Goal: Task Accomplishment & Management: Manage account settings

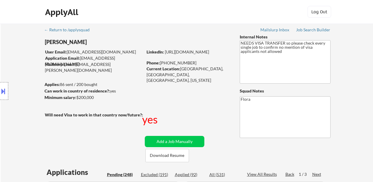
select select ""pending""
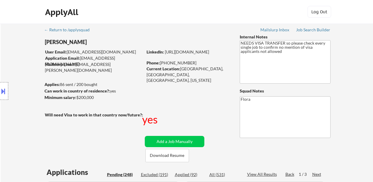
select select ""pending""
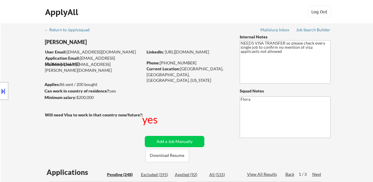
select select ""pending""
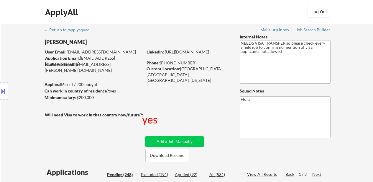
select select ""pending""
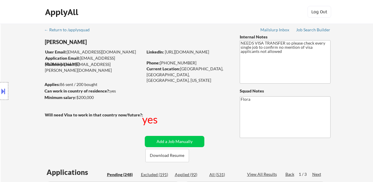
select select ""pending""
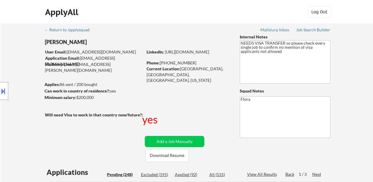
select select ""pending""
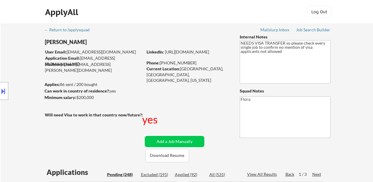
select select ""pending""
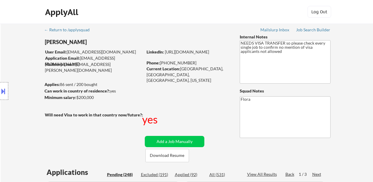
select select ""pending""
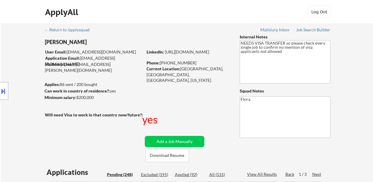
select select ""pending""
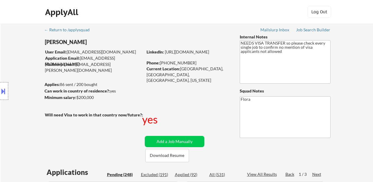
select select ""pending""
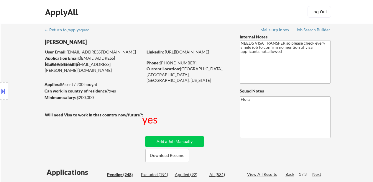
select select ""pending""
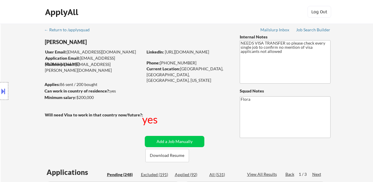
select select ""pending""
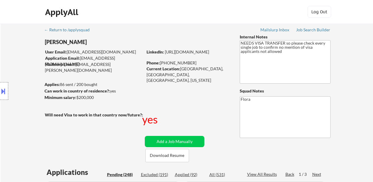
select select ""pending""
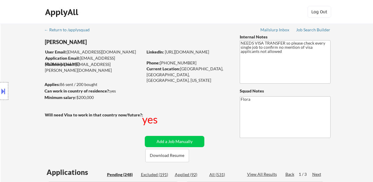
select select ""pending""
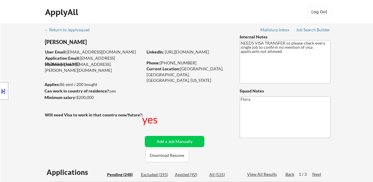
select select ""pending""
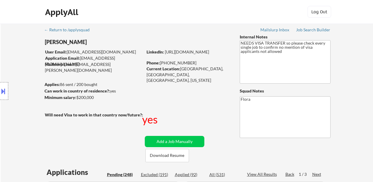
select select ""pending""
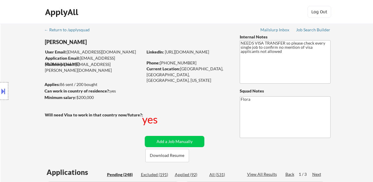
select select ""pending""
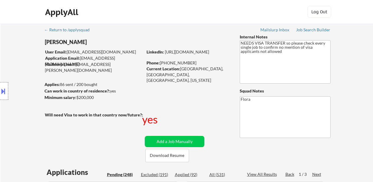
select select ""pending""
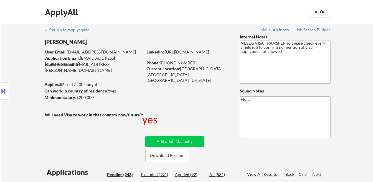
select select ""pending""
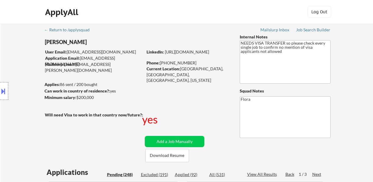
select select ""pending""
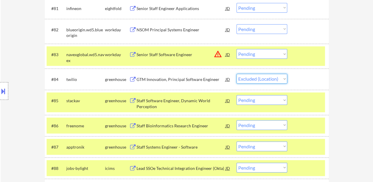
scroll to position [2153, 0]
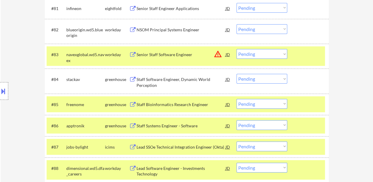
click at [261, 78] on select "Choose an option... Pending Applied Excluded (Questions) Excluded (Expired) Exc…" at bounding box center [262, 79] width 51 height 10
click at [237, 74] on select "Choose an option... Pending Applied Excluded (Questions) Excluded (Expired) Exc…" at bounding box center [262, 79] width 51 height 10
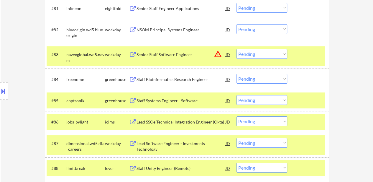
click at [298, 51] on div at bounding box center [309, 54] width 26 height 11
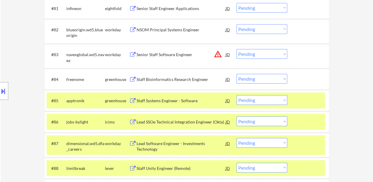
click at [263, 76] on select "Choose an option... Pending Applied Excluded (Questions) Excluded (Expired) Exc…" at bounding box center [262, 79] width 51 height 10
click at [237, 74] on select "Choose an option... Pending Applied Excluded (Questions) Excluded (Expired) Exc…" at bounding box center [262, 79] width 51 height 10
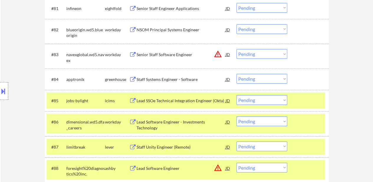
click at [311, 99] on div at bounding box center [309, 100] width 26 height 11
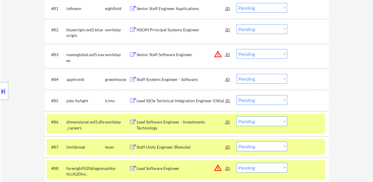
drag, startPoint x: 303, startPoint y: 119, endPoint x: 310, endPoint y: 147, distance: 28.9
click at [303, 119] on div at bounding box center [309, 121] width 26 height 11
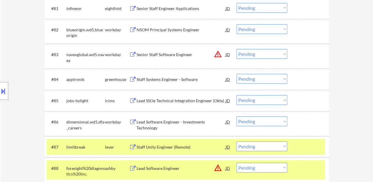
click at [310, 149] on div at bounding box center [309, 146] width 26 height 11
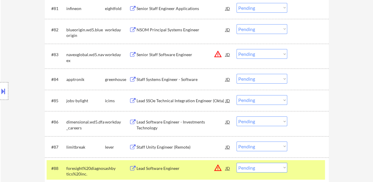
drag, startPoint x: 310, startPoint y: 173, endPoint x: 291, endPoint y: 161, distance: 22.0
click at [309, 173] on div at bounding box center [309, 168] width 26 height 11
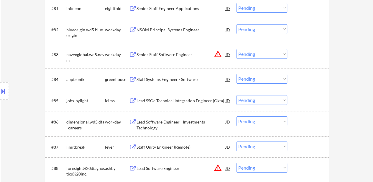
click at [162, 78] on div "Staff Systems Engineer - Software" at bounding box center [181, 79] width 89 height 6
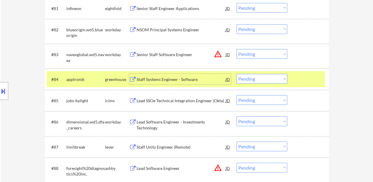
click at [166, 143] on div "Staff Unity Engineer (Remote)" at bounding box center [181, 146] width 89 height 11
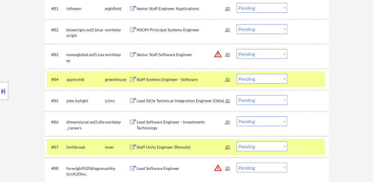
click at [3, 93] on button at bounding box center [3, 91] width 6 height 10
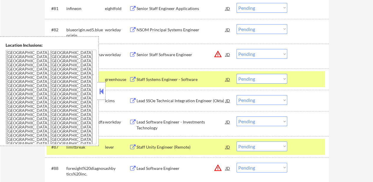
click at [102, 90] on button at bounding box center [101, 91] width 6 height 9
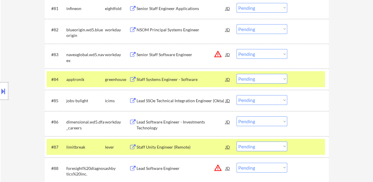
click at [270, 78] on select "Choose an option... Pending Applied Excluded (Questions) Excluded (Expired) Exc…" at bounding box center [262, 79] width 51 height 10
click at [237, 74] on select "Choose an option... Pending Applied Excluded (Questions) Excluded (Expired) Exc…" at bounding box center [262, 79] width 51 height 10
select select ""pending""
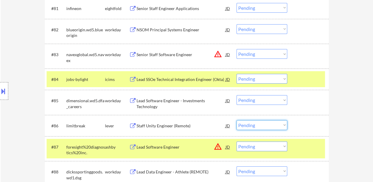
click at [255, 123] on select "Choose an option... Pending Applied Excluded (Questions) Excluded (Expired) Exc…" at bounding box center [262, 125] width 51 height 10
click at [237, 120] on select "Choose an option... Pending Applied Excluded (Questions) Excluded (Expired) Exc…" at bounding box center [262, 125] width 51 height 10
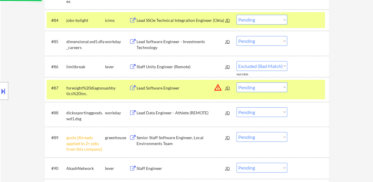
scroll to position [2242, 0]
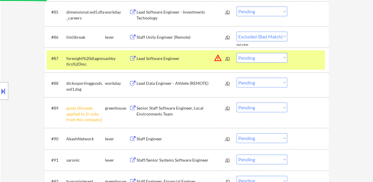
select select ""pending""
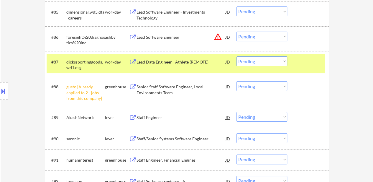
click at [257, 84] on select "Choose an option... Pending Applied Excluded (Questions) Excluded (Expired) Exc…" at bounding box center [262, 86] width 51 height 10
click at [260, 165] on div "#91 humaninterest greenhouse Staff Engineer, Financial Engines JD warning_amber…" at bounding box center [186, 160] width 278 height 16
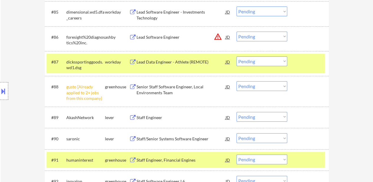
click at [267, 92] on div "#88 gusto [Already applied to 2+ jobs from this company] greenhouse Senior Staf…" at bounding box center [186, 90] width 278 height 25
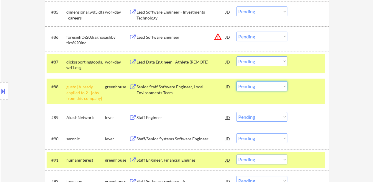
drag, startPoint x: 267, startPoint y: 86, endPoint x: 267, endPoint y: 90, distance: 4.1
click at [267, 86] on select "Choose an option... Pending Applied Excluded (Questions) Excluded (Expired) Exc…" at bounding box center [262, 86] width 51 height 10
click at [237, 81] on select "Choose an option... Pending Applied Excluded (Questions) Excluded (Expired) Exc…" at bounding box center [262, 86] width 51 height 10
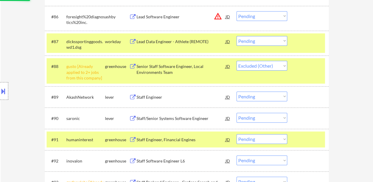
scroll to position [2271, 0]
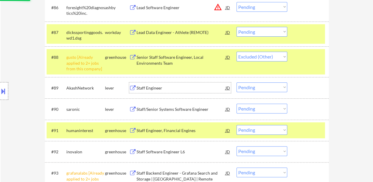
click at [164, 87] on div "Staff Engineer" at bounding box center [181, 88] width 89 height 6
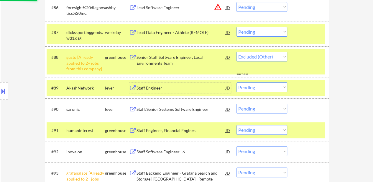
select select ""pending""
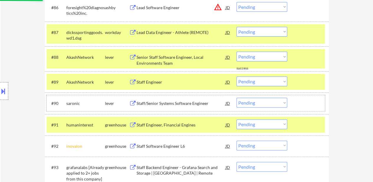
click at [176, 110] on div "#90 saronic lever Staff/Senior Systems Software Engineer JD warning_amber Choos…" at bounding box center [186, 103] width 278 height 16
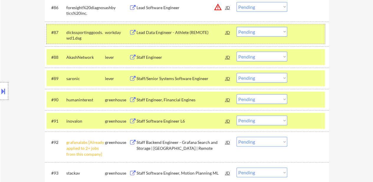
click at [315, 40] on div "#87 dickssportinggoods.wd1.dsg workday Lead Data Engineer - Athlete (REMOTE) JD…" at bounding box center [186, 33] width 278 height 19
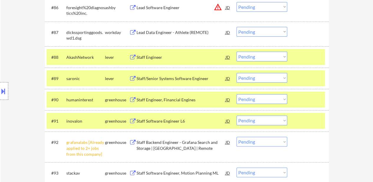
click at [309, 59] on div at bounding box center [309, 57] width 26 height 11
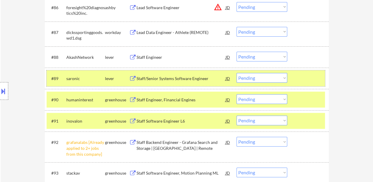
click at [308, 75] on div at bounding box center [309, 78] width 26 height 11
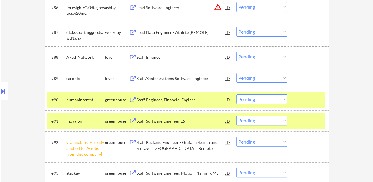
click at [301, 97] on div at bounding box center [309, 99] width 26 height 11
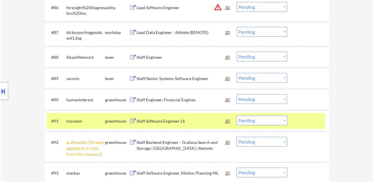
click at [300, 119] on div at bounding box center [309, 120] width 26 height 11
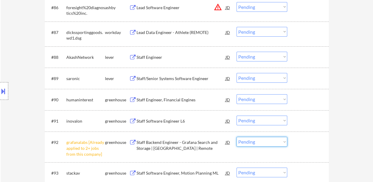
click at [282, 141] on select "Choose an option... Pending Applied Excluded (Questions) Excluded (Expired) Exc…" at bounding box center [262, 142] width 51 height 10
click at [237, 137] on select "Choose an option... Pending Applied Excluded (Questions) Excluded (Expired) Exc…" at bounding box center [262, 142] width 51 height 10
select select ""pending""
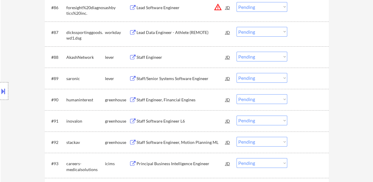
click at [300, 57] on div at bounding box center [309, 57] width 26 height 11
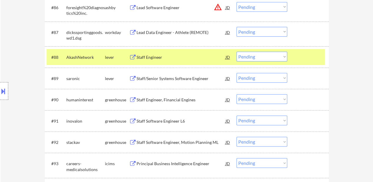
click at [182, 79] on div "Staff/Senior Systems Software Engineer" at bounding box center [181, 79] width 89 height 6
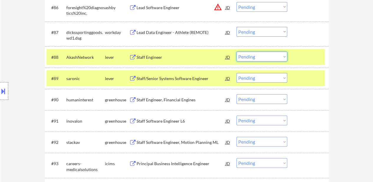
click at [274, 57] on select "Choose an option... Pending Applied Excluded (Questions) Excluded (Expired) Exc…" at bounding box center [262, 57] width 51 height 10
click at [237, 52] on select "Choose an option... Pending Applied Excluded (Questions) Excluded (Expired) Exc…" at bounding box center [262, 57] width 51 height 10
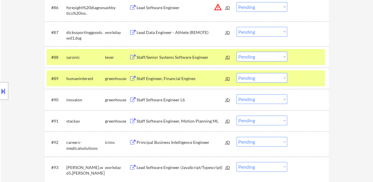
click at [270, 55] on select "Choose an option... Pending Applied Excluded (Questions) Excluded (Expired) Exc…" at bounding box center [262, 57] width 51 height 10
click at [237, 52] on select "Choose an option... Pending Applied Excluded (Questions) Excluded (Expired) Exc…" at bounding box center [262, 57] width 51 height 10
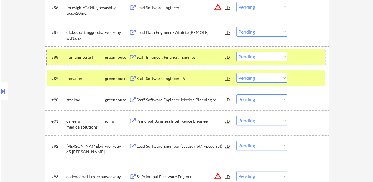
click at [305, 55] on div at bounding box center [309, 57] width 26 height 11
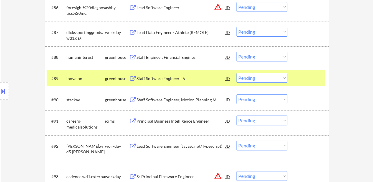
click at [301, 74] on div at bounding box center [309, 78] width 26 height 11
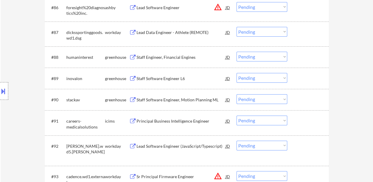
click at [188, 56] on div "Staff Engineer, Financial Engines" at bounding box center [181, 57] width 89 height 6
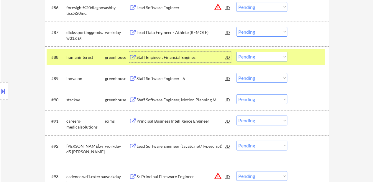
click at [179, 81] on div "Staff Software Engineer L6" at bounding box center [181, 79] width 89 height 6
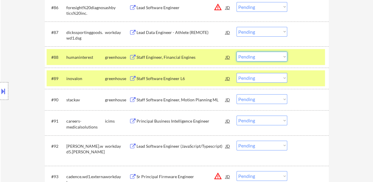
click at [271, 55] on select "Choose an option... Pending Applied Excluded (Questions) Excluded (Expired) Exc…" at bounding box center [262, 57] width 51 height 10
click at [237, 52] on select "Choose an option... Pending Applied Excluded (Questions) Excluded (Expired) Exc…" at bounding box center [262, 57] width 51 height 10
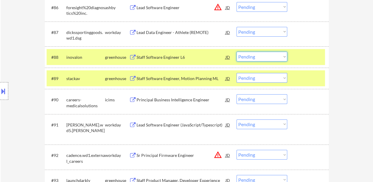
drag, startPoint x: 274, startPoint y: 55, endPoint x: 273, endPoint y: 60, distance: 5.5
click at [274, 55] on select "Choose an option... Pending Applied Excluded (Questions) Excluded (Expired) Exc…" at bounding box center [262, 57] width 51 height 10
click at [237, 52] on select "Choose an option... Pending Applied Excluded (Questions) Excluded (Expired) Exc…" at bounding box center [262, 57] width 51 height 10
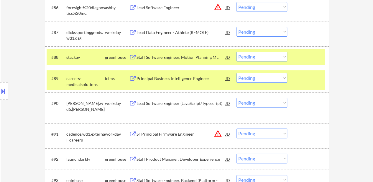
click at [298, 76] on div at bounding box center [309, 78] width 26 height 11
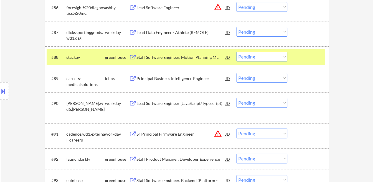
click at [304, 59] on div at bounding box center [309, 57] width 26 height 11
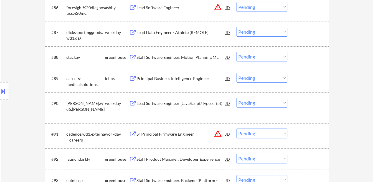
click at [176, 62] on div "#88 stackav greenhouse Staff Software Engineer, Motion Planning ML JD warning_a…" at bounding box center [186, 57] width 278 height 16
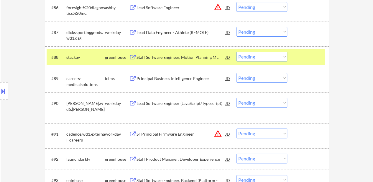
click at [304, 60] on div at bounding box center [309, 57] width 26 height 11
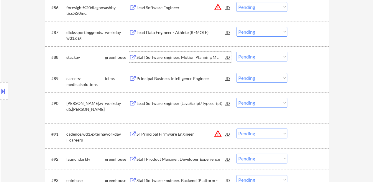
click at [177, 58] on div "Staff Software Engineer, Motion Planning ML" at bounding box center [181, 57] width 89 height 6
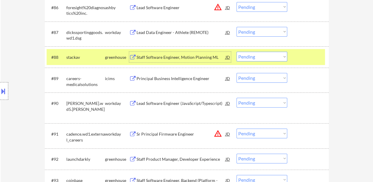
click at [273, 56] on select "Choose an option... Pending Applied Excluded (Questions) Excluded (Expired) Exc…" at bounding box center [262, 57] width 51 height 10
click at [237, 52] on select "Choose an option... Pending Applied Excluded (Questions) Excluded (Expired) Exc…" at bounding box center [262, 57] width 51 height 10
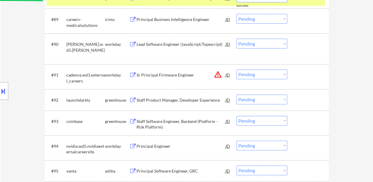
scroll to position [2360, 0]
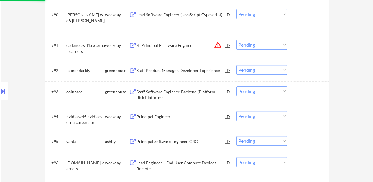
select select ""pending""
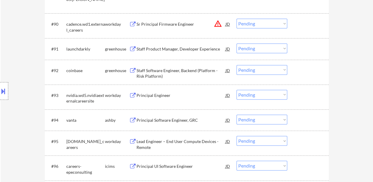
click at [183, 47] on div "Staff Product Manager, Developer Experience" at bounding box center [181, 49] width 89 height 6
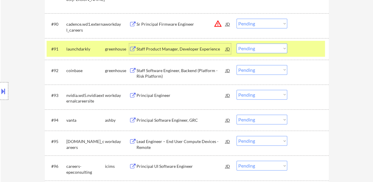
click at [264, 50] on select "Choose an option... Pending Applied Excluded (Questions) Excluded (Expired) Exc…" at bounding box center [262, 48] width 51 height 10
click at [237, 43] on select "Choose an option... Pending Applied Excluded (Questions) Excluded (Expired) Exc…" at bounding box center [262, 48] width 51 height 10
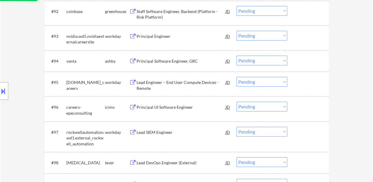
scroll to position [2448, 0]
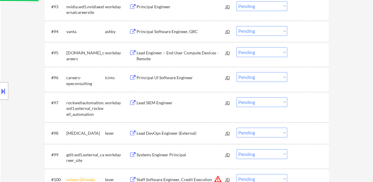
click at [184, 32] on div "Principal Software Engineer, GRC" at bounding box center [181, 32] width 89 height 6
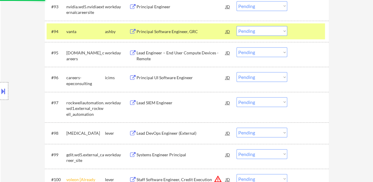
select select ""pending""
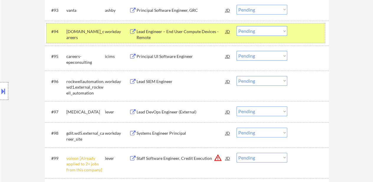
click at [307, 35] on div at bounding box center [309, 31] width 26 height 11
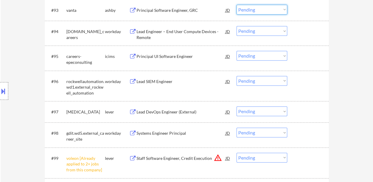
click at [266, 9] on select "Choose an option... Pending Applied Excluded (Questions) Excluded (Expired) Exc…" at bounding box center [262, 10] width 51 height 10
click at [237, 5] on select "Choose an option... Pending Applied Excluded (Questions) Excluded (Expired) Exc…" at bounding box center [262, 10] width 51 height 10
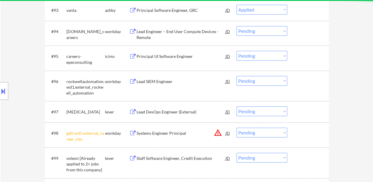
select select ""pending""
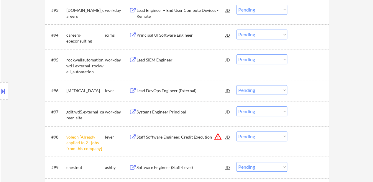
click at [165, 91] on div "Lead DevOps Engineer (External)" at bounding box center [181, 91] width 89 height 6
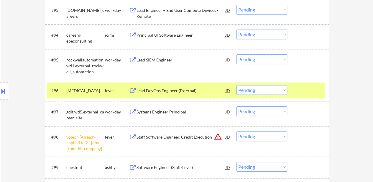
click at [270, 137] on select "Choose an option... Pending Applied Excluded (Questions) Excluded (Expired) Exc…" at bounding box center [262, 136] width 51 height 10
click at [237, 131] on select "Choose an option... Pending Applied Excluded (Questions) Excluded (Expired) Exc…" at bounding box center [262, 136] width 51 height 10
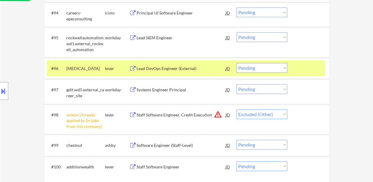
scroll to position [2478, 0]
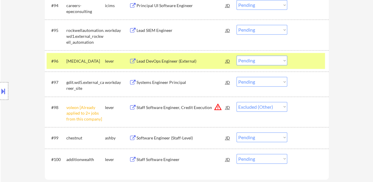
select select ""pending""
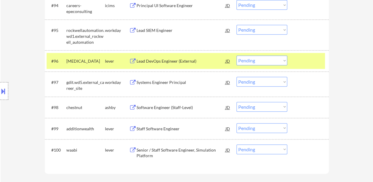
click at [152, 107] on div "Software Engineer (Staff-Level)" at bounding box center [181, 107] width 89 height 6
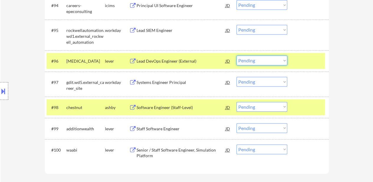
click at [248, 60] on select "Choose an option... Pending Applied Excluded (Questions) Excluded (Expired) Exc…" at bounding box center [262, 60] width 51 height 10
click at [237, 55] on select "Choose an option... Pending Applied Excluded (Questions) Excluded (Expired) Exc…" at bounding box center [262, 60] width 51 height 10
select select ""pending""
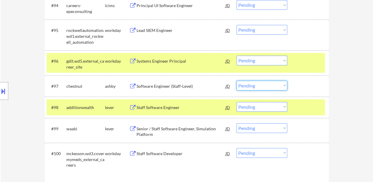
click at [274, 84] on select "Choose an option... Pending Applied Excluded (Questions) Excluded (Expired) Exc…" at bounding box center [262, 86] width 51 height 10
click at [237, 81] on select "Choose an option... Pending Applied Excluded (Questions) Excluded (Expired) Exc…" at bounding box center [262, 86] width 51 height 10
click at [301, 107] on div at bounding box center [309, 107] width 26 height 11
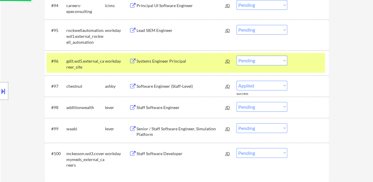
scroll to position [2537, 0]
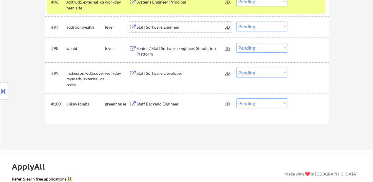
click at [168, 24] on div "Staff Software Engineer" at bounding box center [181, 27] width 89 height 6
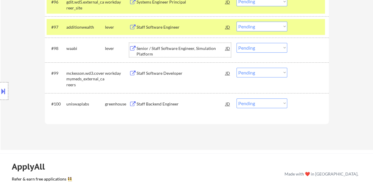
click at [178, 47] on div "Senior / Staff Software Engineer, Simulation Platform" at bounding box center [181, 51] width 89 height 12
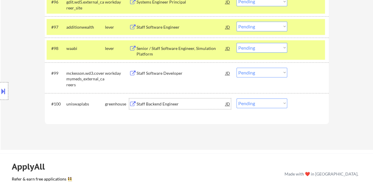
click at [146, 105] on div "Staff Backend Engineer" at bounding box center [181, 104] width 89 height 6
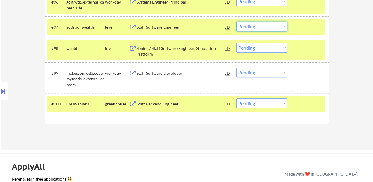
click at [277, 22] on select "Choose an option... Pending Applied Excluded (Questions) Excluded (Expired) Exc…" at bounding box center [262, 27] width 51 height 10
click at [237, 22] on select "Choose an option... Pending Applied Excluded (Questions) Excluded (Expired) Exc…" at bounding box center [262, 27] width 51 height 10
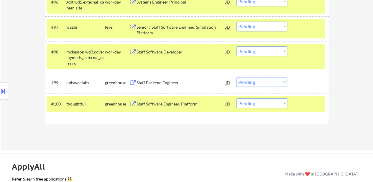
click at [264, 26] on select "Choose an option... Pending Applied Excluded (Questions) Excluded (Expired) Exc…" at bounding box center [262, 27] width 51 height 10
click at [237, 22] on select "Choose an option... Pending Applied Excluded (Questions) Excluded (Expired) Exc…" at bounding box center [262, 27] width 51 height 10
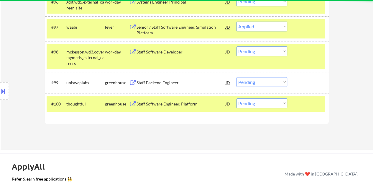
select select ""pending""
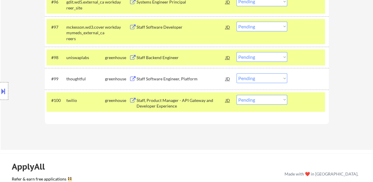
click at [276, 57] on select "Choose an option... Pending Applied Excluded (Questions) Excluded (Expired) Exc…" at bounding box center [262, 57] width 51 height 10
click at [237, 52] on select "Choose an option... Pending Applied Excluded (Questions) Excluded (Expired) Exc…" at bounding box center [262, 57] width 51 height 10
select select ""pending""
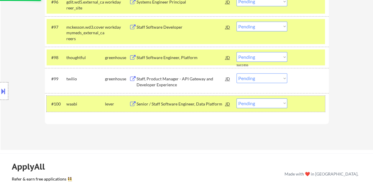
click at [302, 97] on div "#100 waabi lever Senior / Staff Software Engineer, Data Platform JD warning_amb…" at bounding box center [186, 104] width 278 height 16
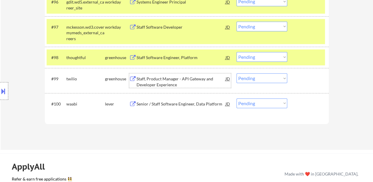
click at [194, 80] on div "Staff, Product Manager - API Gateway and Developer Experience" at bounding box center [181, 82] width 89 height 12
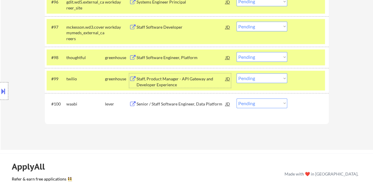
click at [258, 79] on select "Choose an option... Pending Applied Excluded (Questions) Excluded (Expired) Exc…" at bounding box center [262, 78] width 51 height 10
click at [237, 73] on select "Choose an option... Pending Applied Excluded (Questions) Excluded (Expired) Exc…" at bounding box center [262, 78] width 51 height 10
select select ""pending""
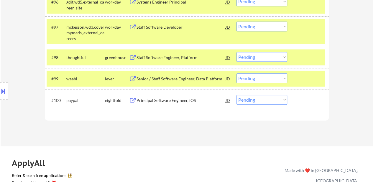
click at [179, 59] on div "Staff Software Engineer, Platform" at bounding box center [181, 58] width 89 height 6
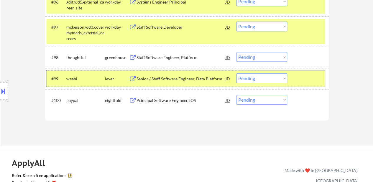
click at [293, 78] on div "#99 waabi lever Senior / Staff Software Engineer, Data Platform JD warning_ambe…" at bounding box center [186, 78] width 278 height 16
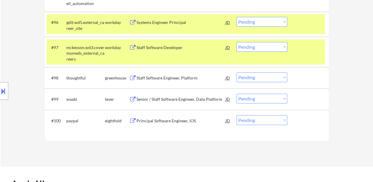
scroll to position [2507, 0]
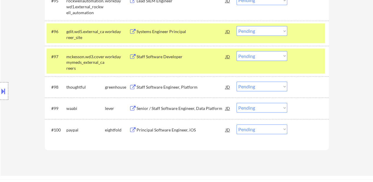
drag, startPoint x: 313, startPoint y: 63, endPoint x: 311, endPoint y: 57, distance: 6.7
click at [312, 64] on div "#97 mckesson.wd3.covermymeds_external_careers workday Staff Software Developer …" at bounding box center [186, 60] width 278 height 25
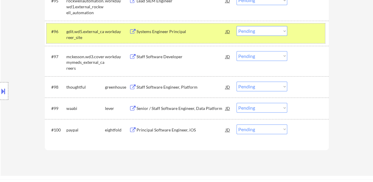
click at [304, 36] on div at bounding box center [309, 31] width 26 height 11
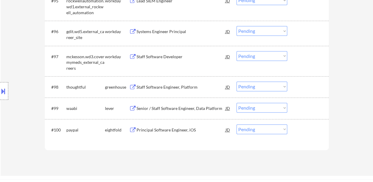
click at [296, 93] on div "#98 thoughtful greenhouse Staff Software Engineer, Platform JD warning_amber Ch…" at bounding box center [186, 87] width 278 height 16
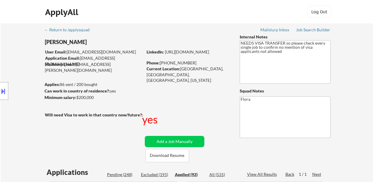
select select ""applied""
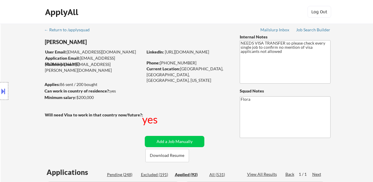
select select ""applied""
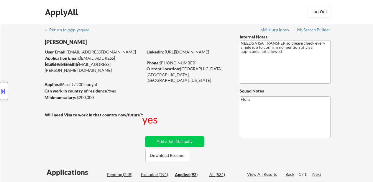
select select ""applied""
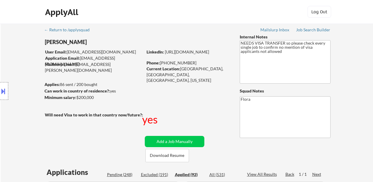
select select ""applied""
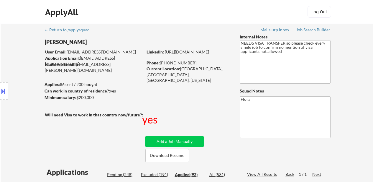
select select ""applied""
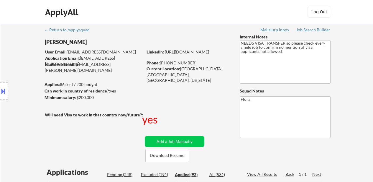
select select ""applied""
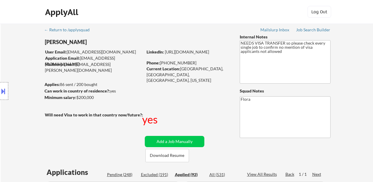
select select ""applied""
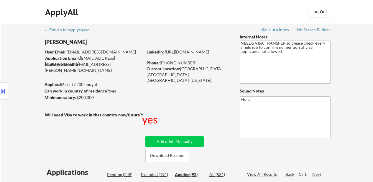
select select ""applied""
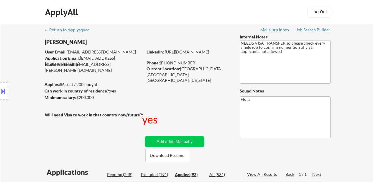
select select ""applied""
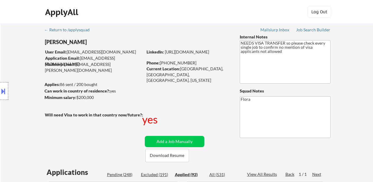
select select ""applied""
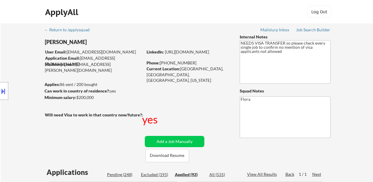
select select ""applied""
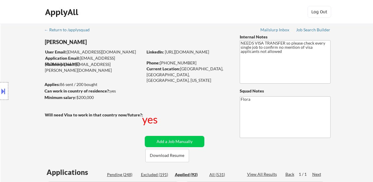
select select ""applied""
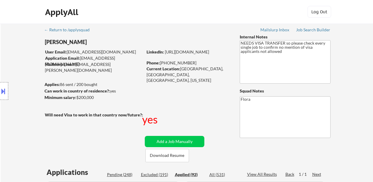
select select ""applied""
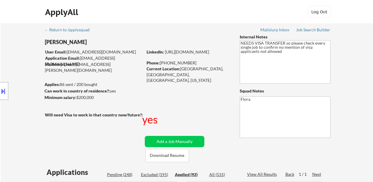
select select ""applied""
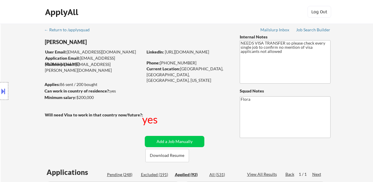
select select ""applied""
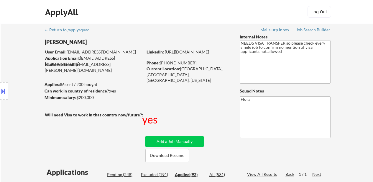
select select ""applied""
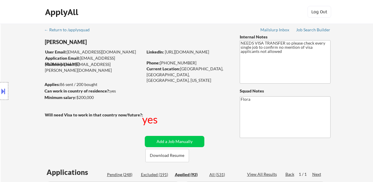
select select ""applied""
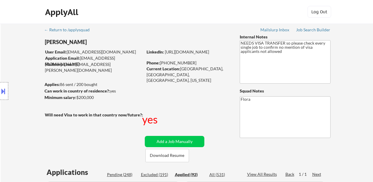
select select ""applied""
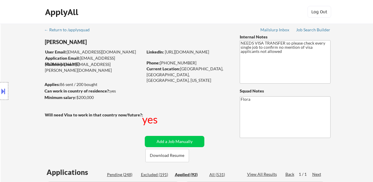
select select ""applied""
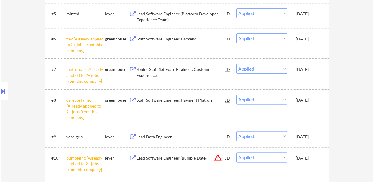
select select ""applied""
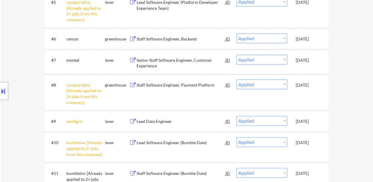
select select ""applied""
